Goal: Find specific page/section: Find specific page/section

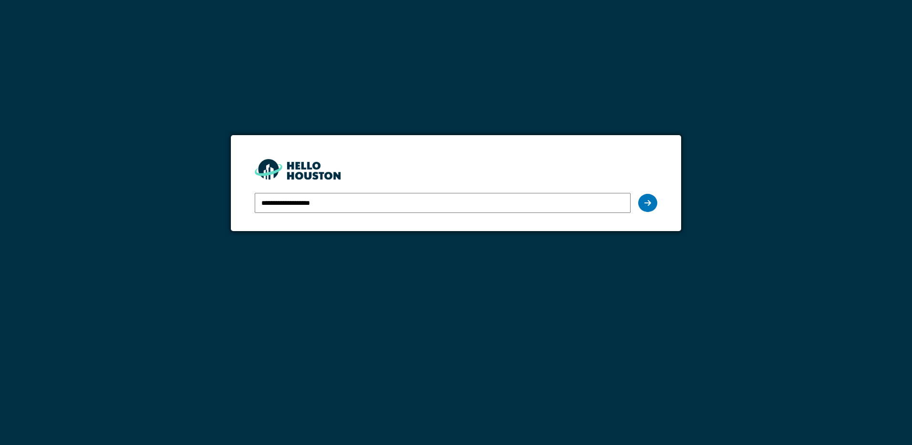
type input "**********"
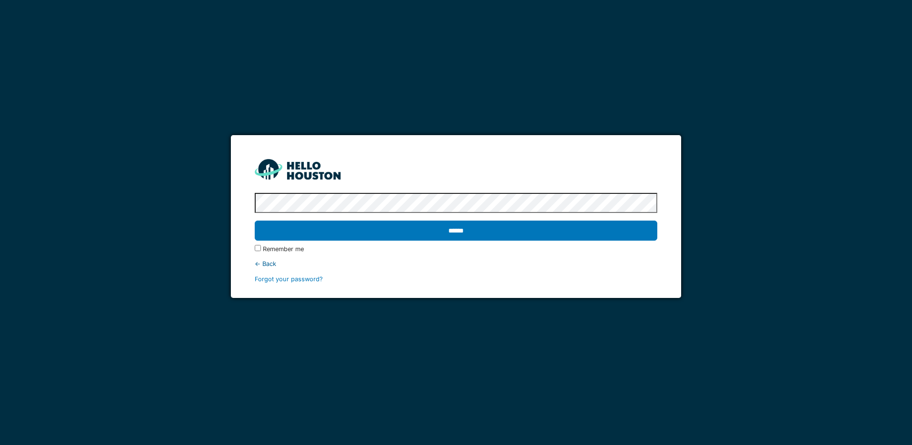
click at [255, 220] on input "******" at bounding box center [456, 230] width 402 height 20
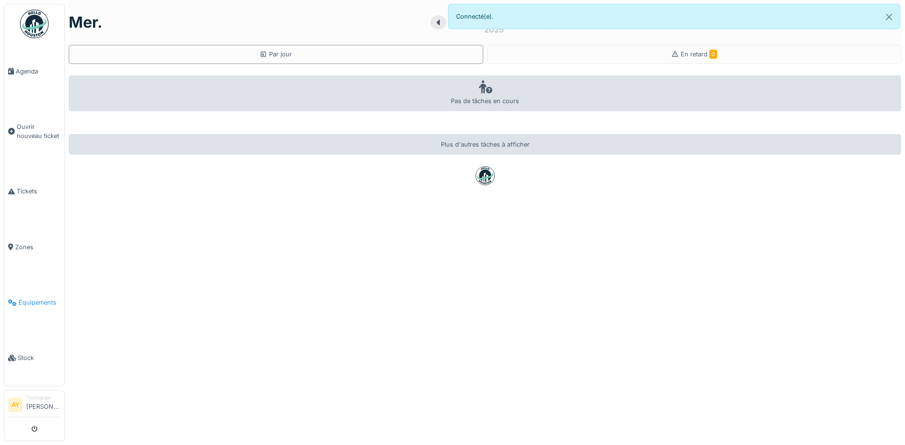
click at [48, 300] on link "Équipements" at bounding box center [34, 302] width 60 height 55
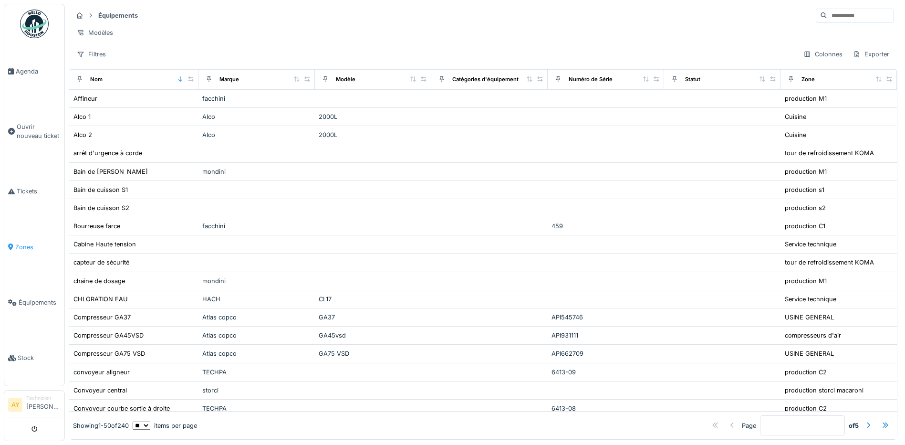
click at [34, 244] on span "Zones" at bounding box center [37, 246] width 45 height 9
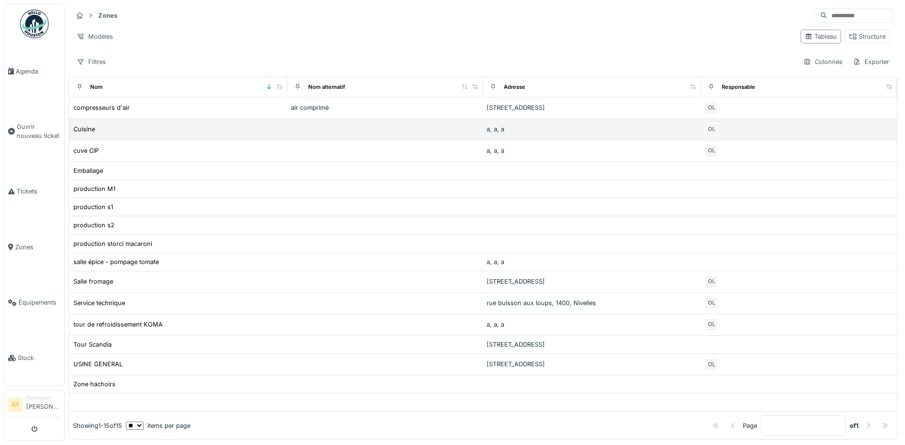
click at [118, 128] on div "Cuisine" at bounding box center [178, 129] width 210 height 10
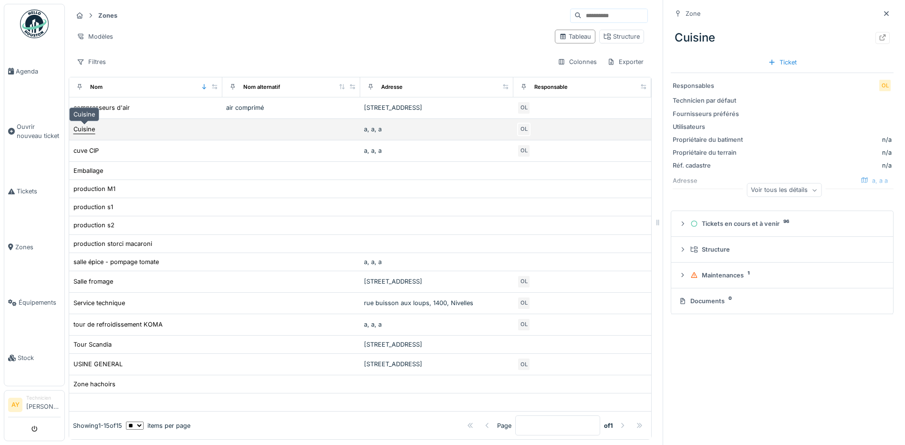
click at [95, 132] on div "Cuisine" at bounding box center [84, 129] width 22 height 10
click at [88, 127] on div "Cuisine" at bounding box center [83, 129] width 21 height 9
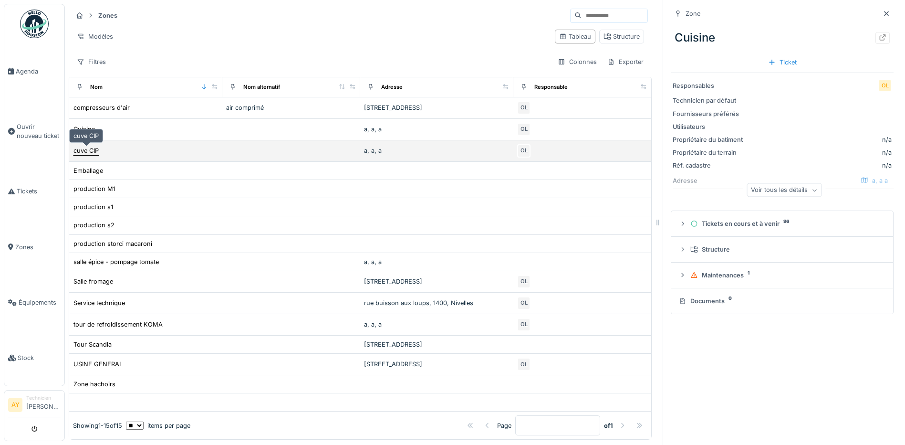
click at [87, 151] on div "cuve CIP" at bounding box center [85, 150] width 25 height 9
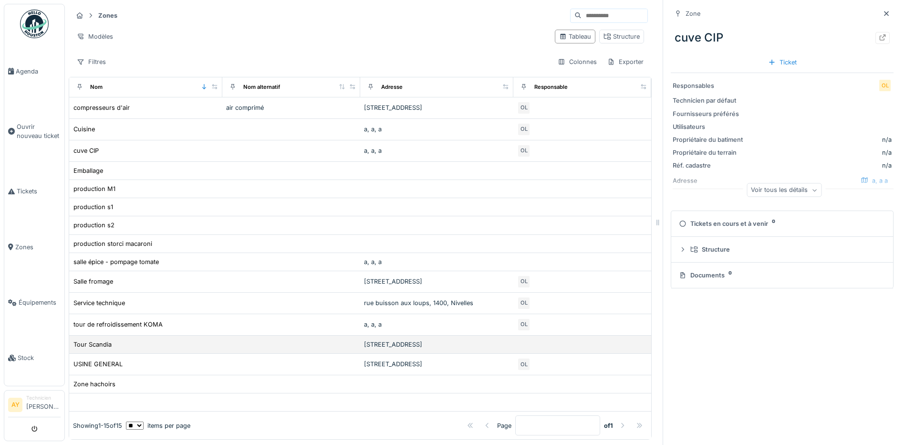
scroll to position [7, 0]
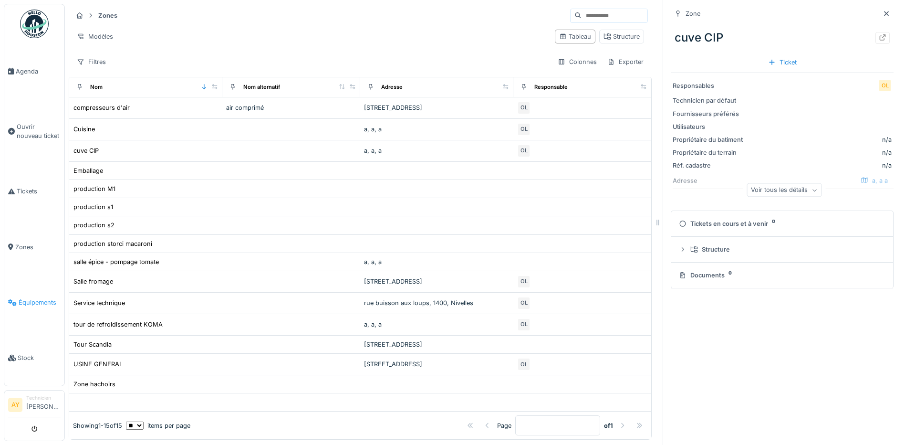
click at [38, 303] on link "Équipements" at bounding box center [34, 302] width 60 height 55
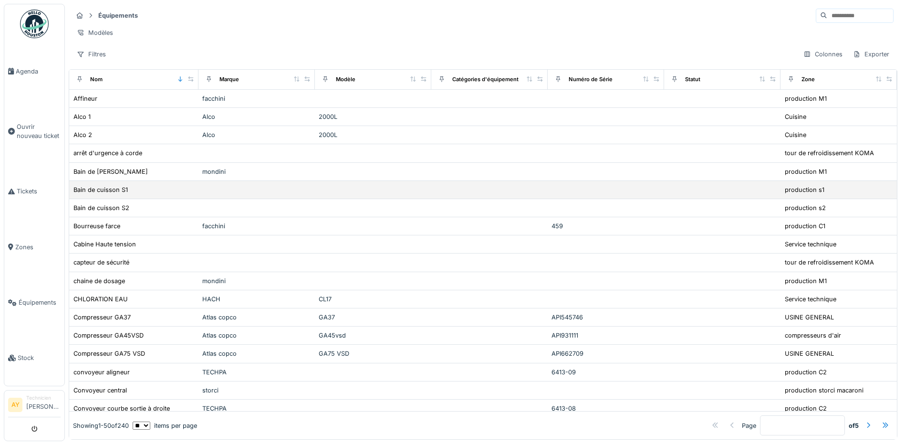
scroll to position [48, 0]
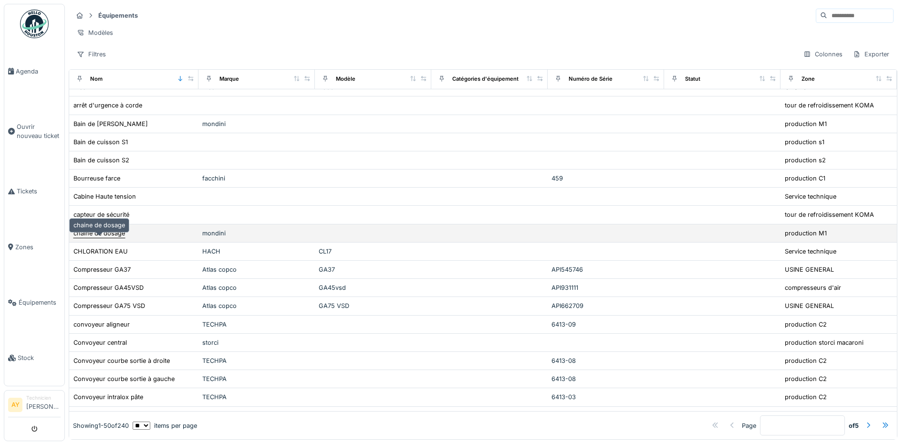
click at [113, 236] on div "chaine de dosage" at bounding box center [99, 233] width 52 height 9
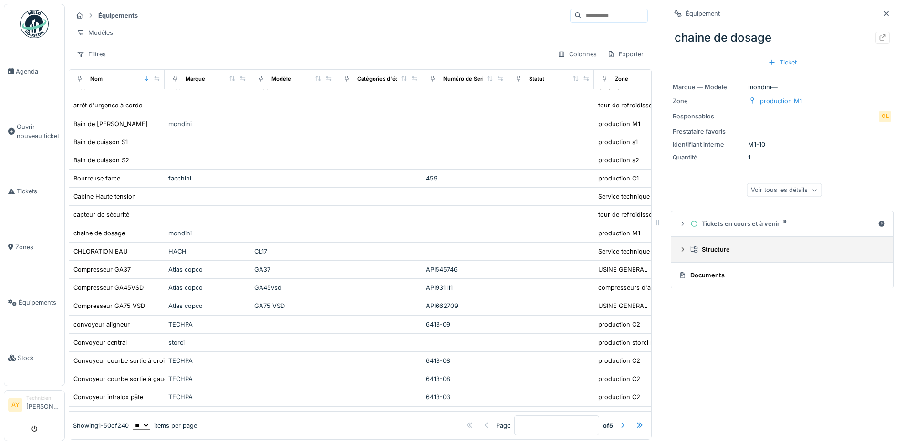
click at [671, 251] on details "Structure" at bounding box center [782, 250] width 222 height 26
click at [679, 251] on icon at bounding box center [683, 249] width 8 height 6
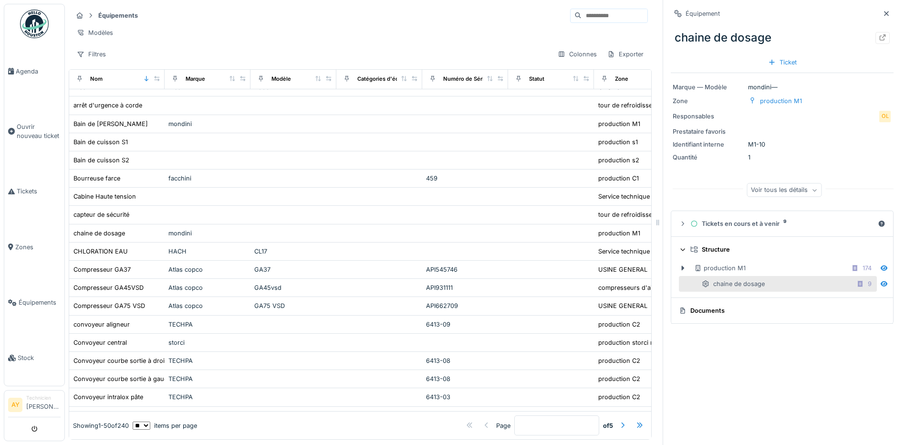
click at [681, 251] on icon at bounding box center [683, 249] width 4 height 2
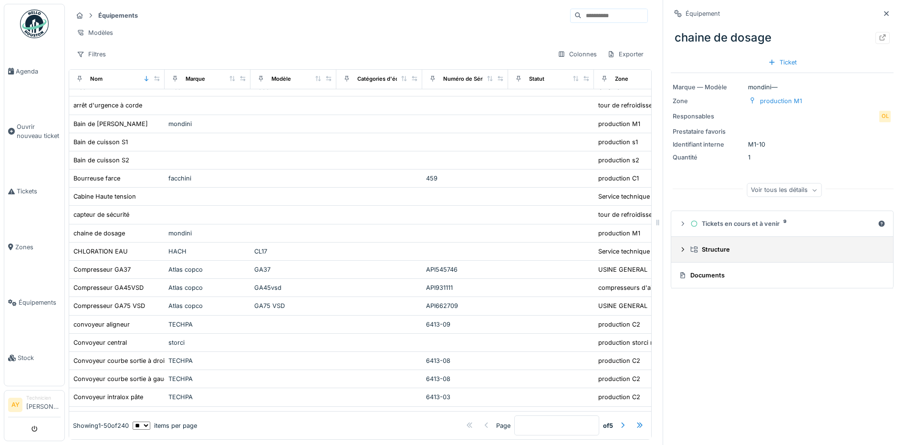
click at [679, 251] on icon at bounding box center [683, 249] width 8 height 6
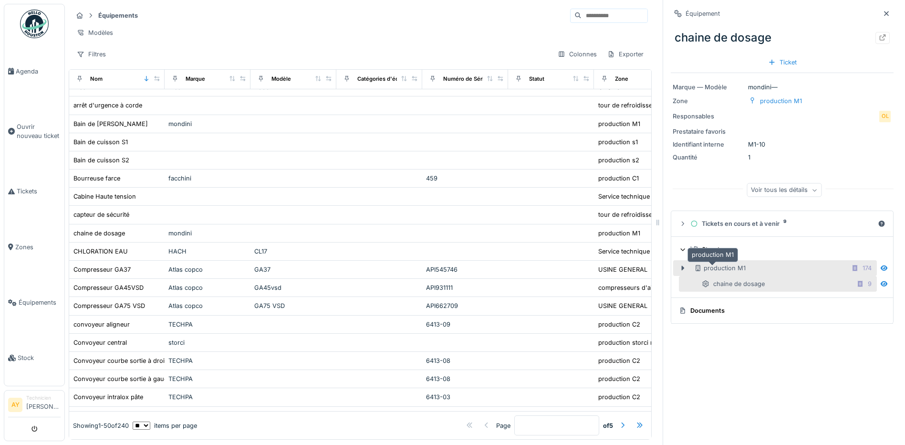
click at [723, 271] on div "production M1" at bounding box center [720, 267] width 52 height 9
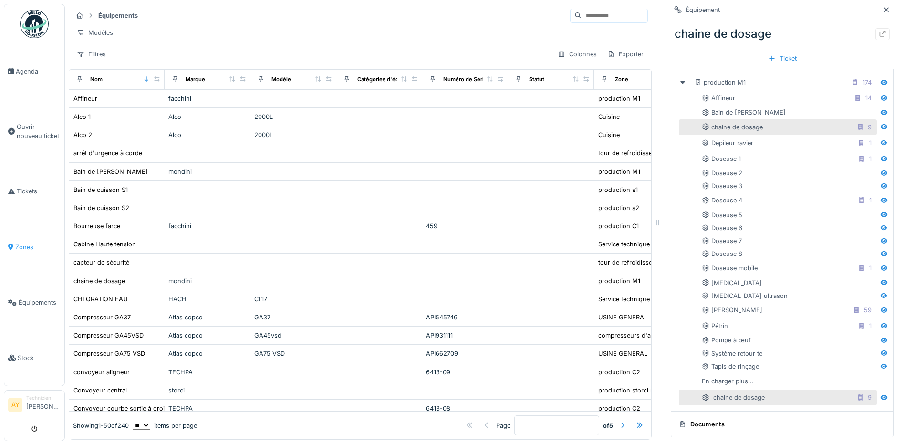
click at [22, 242] on span "Zones" at bounding box center [37, 246] width 45 height 9
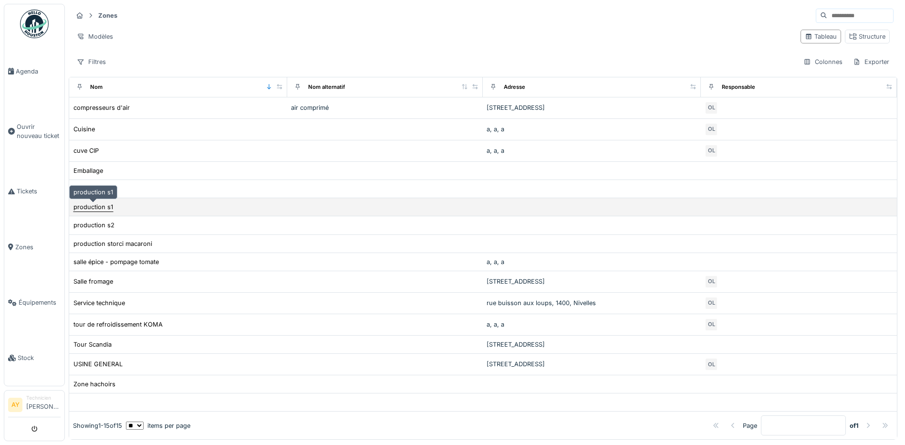
click at [98, 207] on div "production s1" at bounding box center [93, 206] width 40 height 9
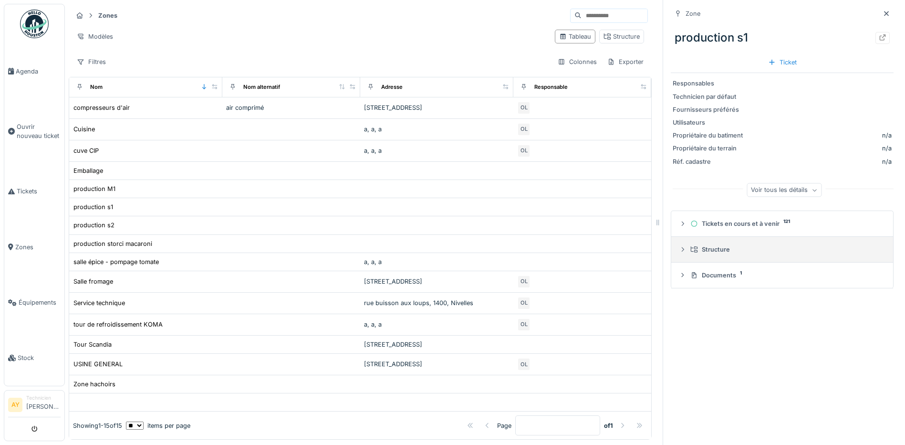
click at [703, 247] on div "Structure" at bounding box center [785, 249] width 191 height 9
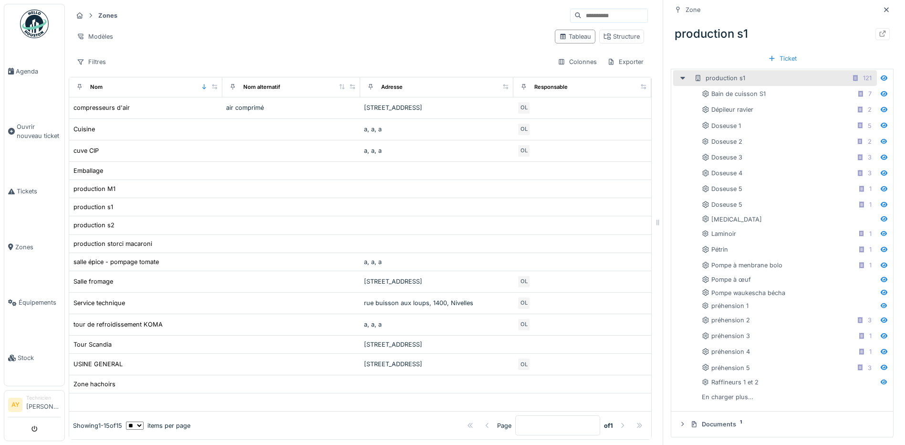
scroll to position [191, 0]
click at [25, 242] on span "Zones" at bounding box center [37, 246] width 45 height 9
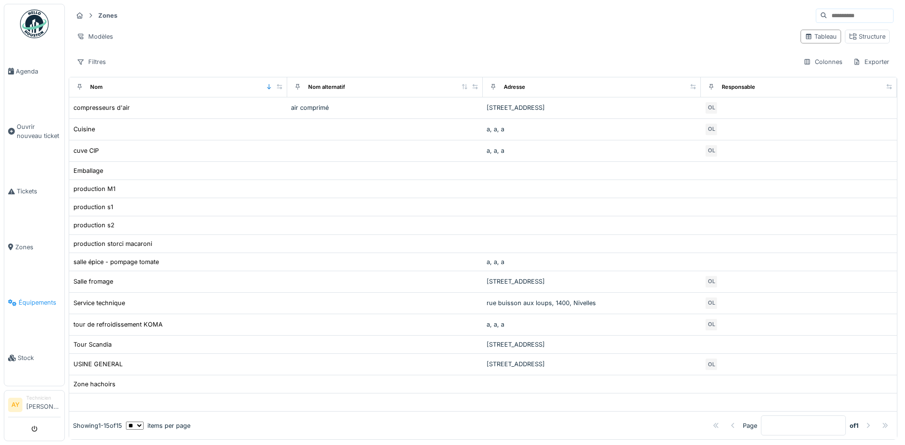
click at [38, 298] on span "Équipements" at bounding box center [40, 302] width 42 height 9
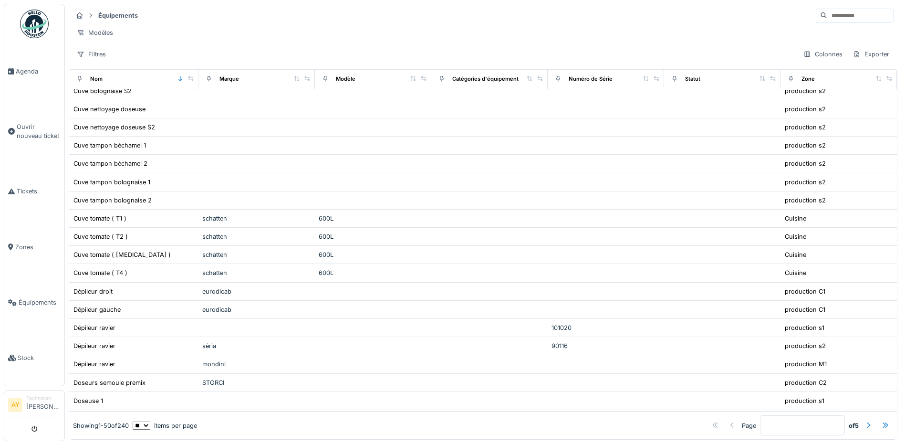
scroll to position [611, 0]
